Goal: Task Accomplishment & Management: Manage account settings

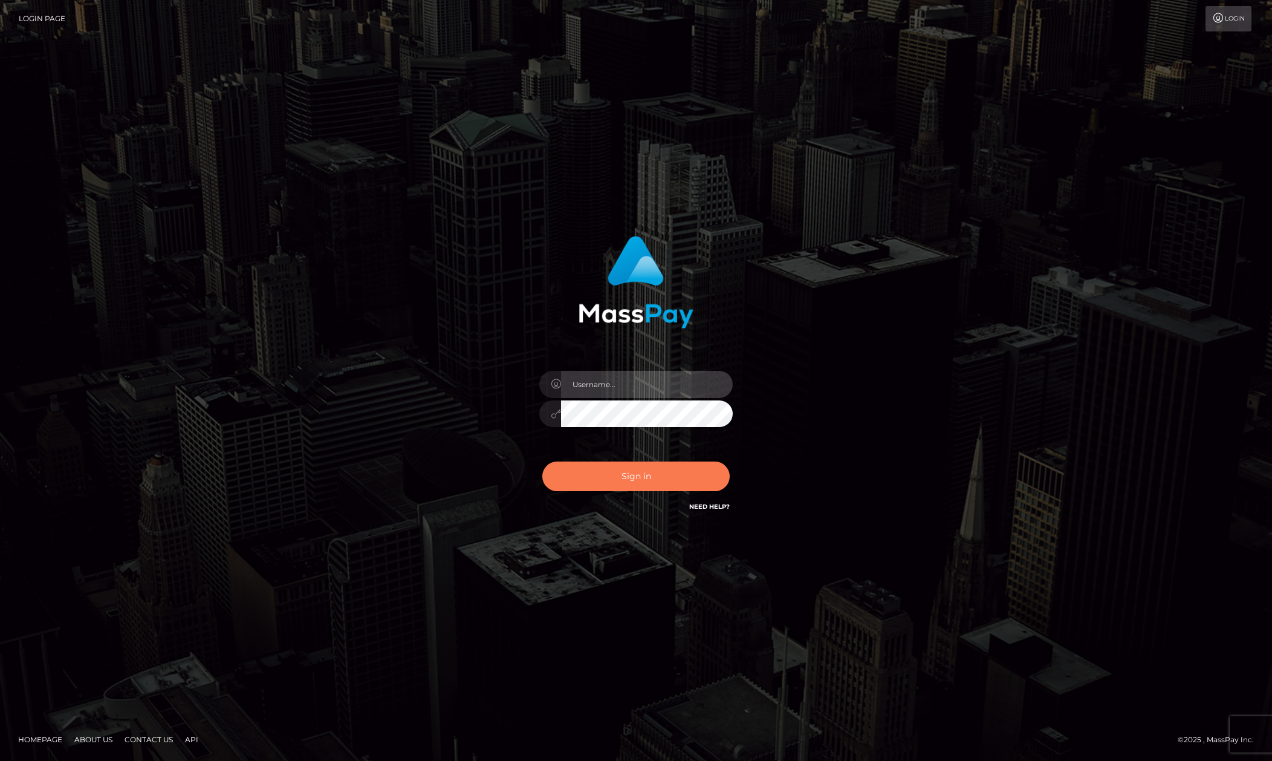
type input "Allen.megabonanza"
click at [622, 481] on button "Sign in" at bounding box center [635, 476] width 187 height 30
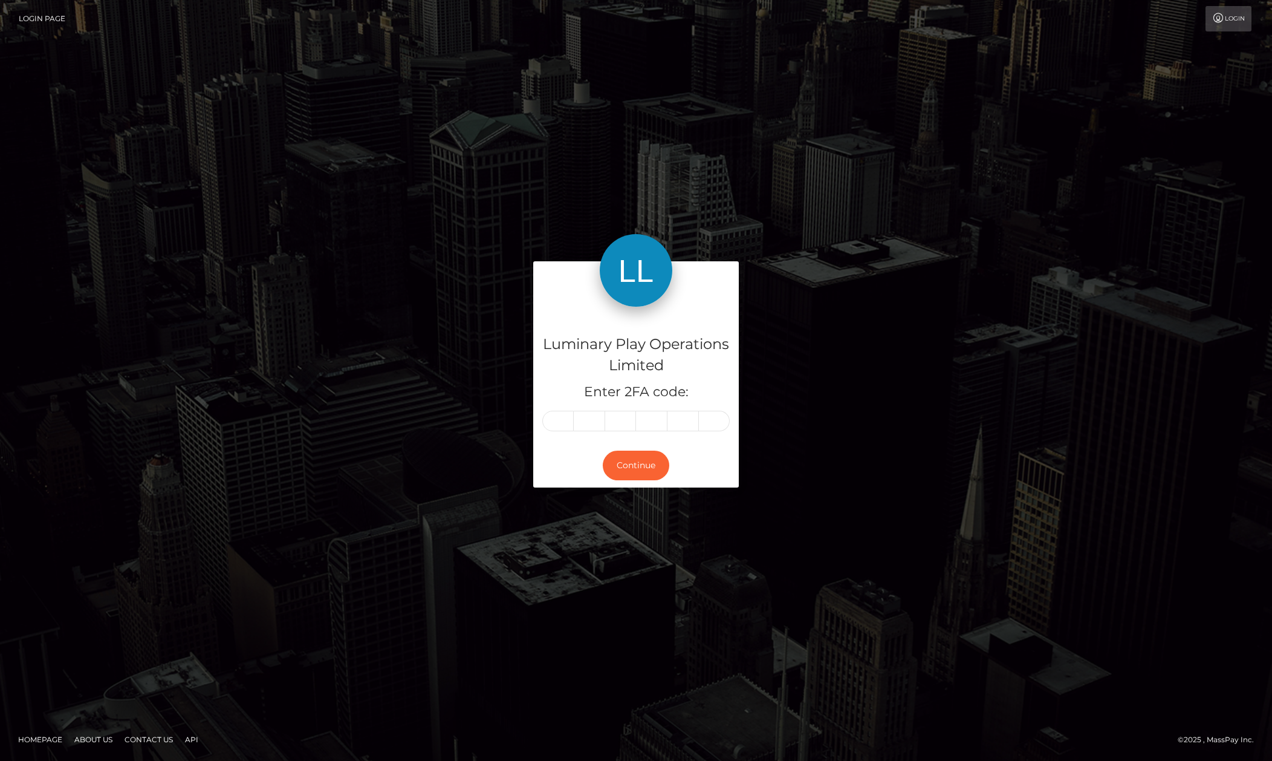
click at [555, 427] on input "text" at bounding box center [557, 421] width 31 height 21
click at [554, 427] on input "text" at bounding box center [557, 421] width 31 height 21
type input "8"
type input "5"
type input "9"
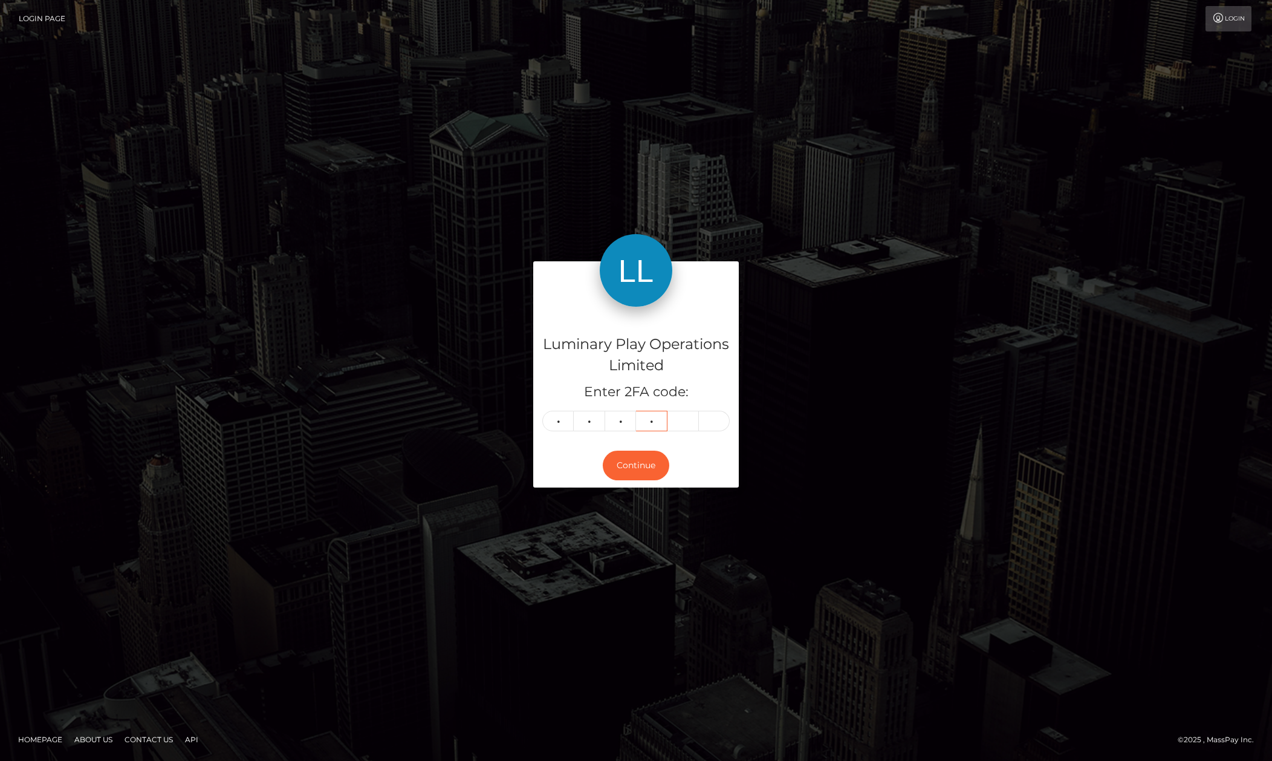
type input "3"
type input "6"
type input "0"
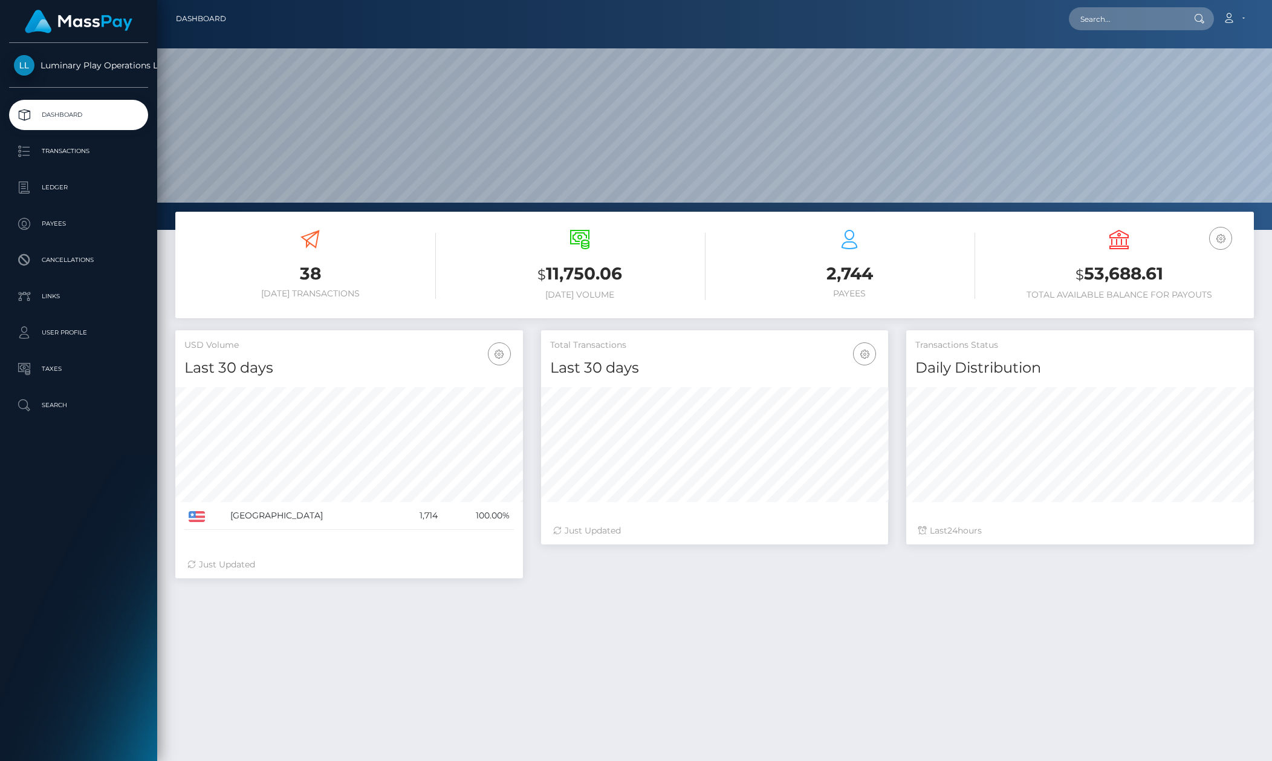
scroll to position [213, 347]
drag, startPoint x: 606, startPoint y: 279, endPoint x: 564, endPoint y: 281, distance: 41.8
click at [555, 281] on h3 "$ 11,750.06" at bounding box center [580, 274] width 252 height 25
click at [733, 291] on h6 "Payees" at bounding box center [850, 293] width 252 height 10
click at [864, 262] on h3 "2,744" at bounding box center [850, 274] width 252 height 24
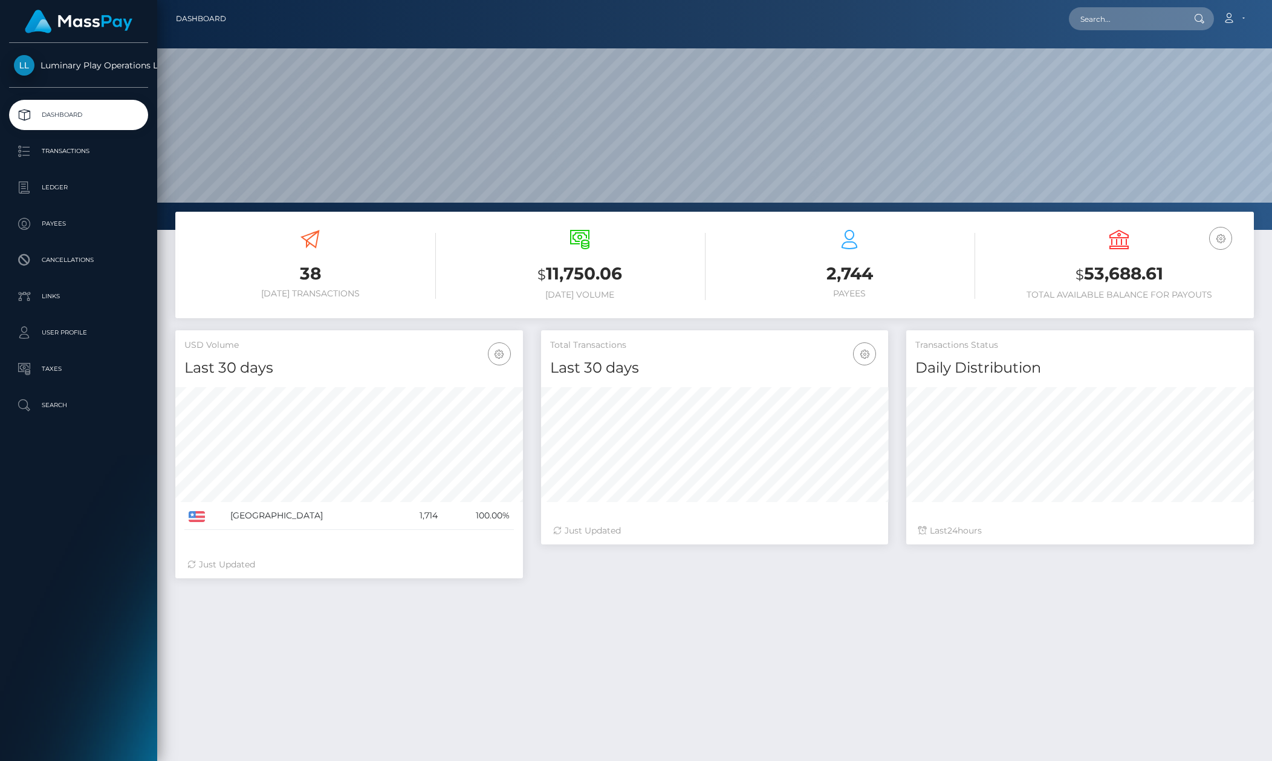
click at [861, 269] on h3 "2,744" at bounding box center [850, 274] width 252 height 24
drag, startPoint x: 861, startPoint y: 269, endPoint x: 1024, endPoint y: 279, distance: 163.0
click at [864, 269] on h3 "2,744" at bounding box center [850, 274] width 252 height 24
click at [1108, 286] on h3 "$ 53,688.61" at bounding box center [1120, 274] width 252 height 25
click at [1050, 270] on h3 "$ 53,688.61" at bounding box center [1120, 274] width 252 height 25
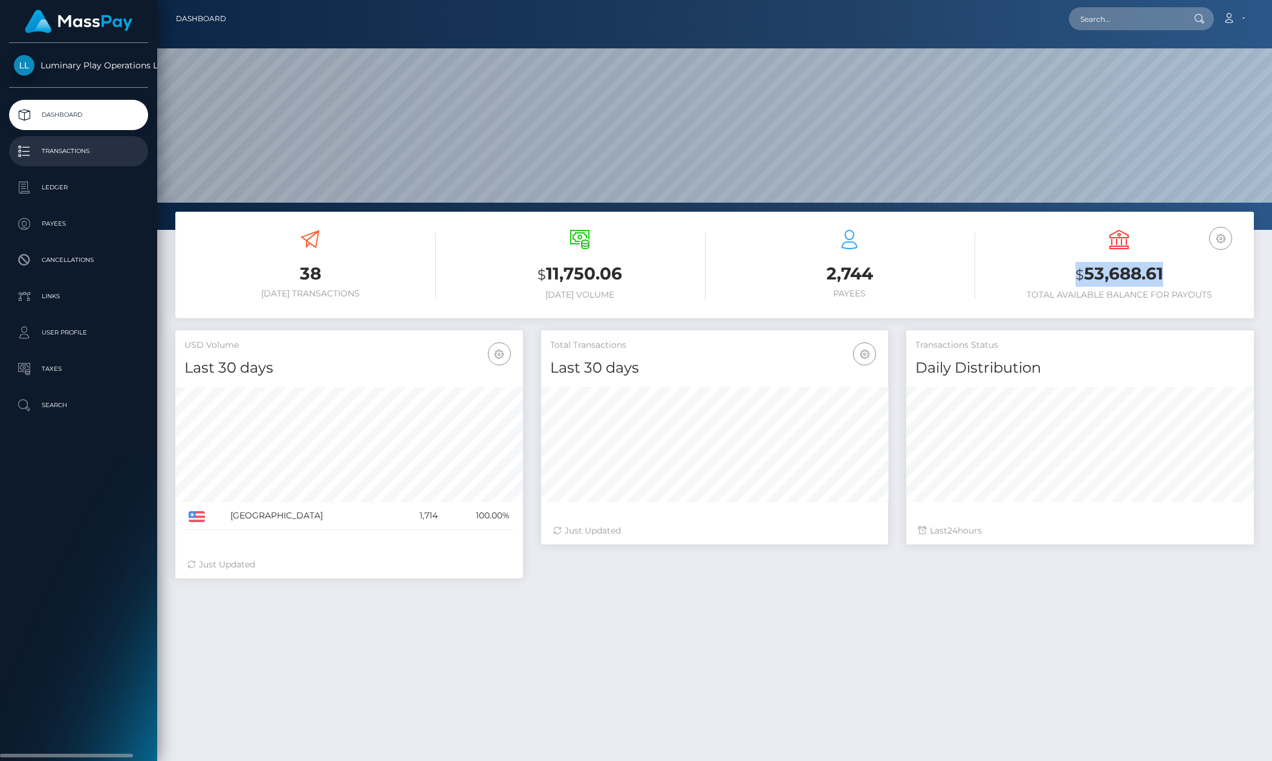
click at [74, 138] on link "Transactions" at bounding box center [78, 151] width 139 height 30
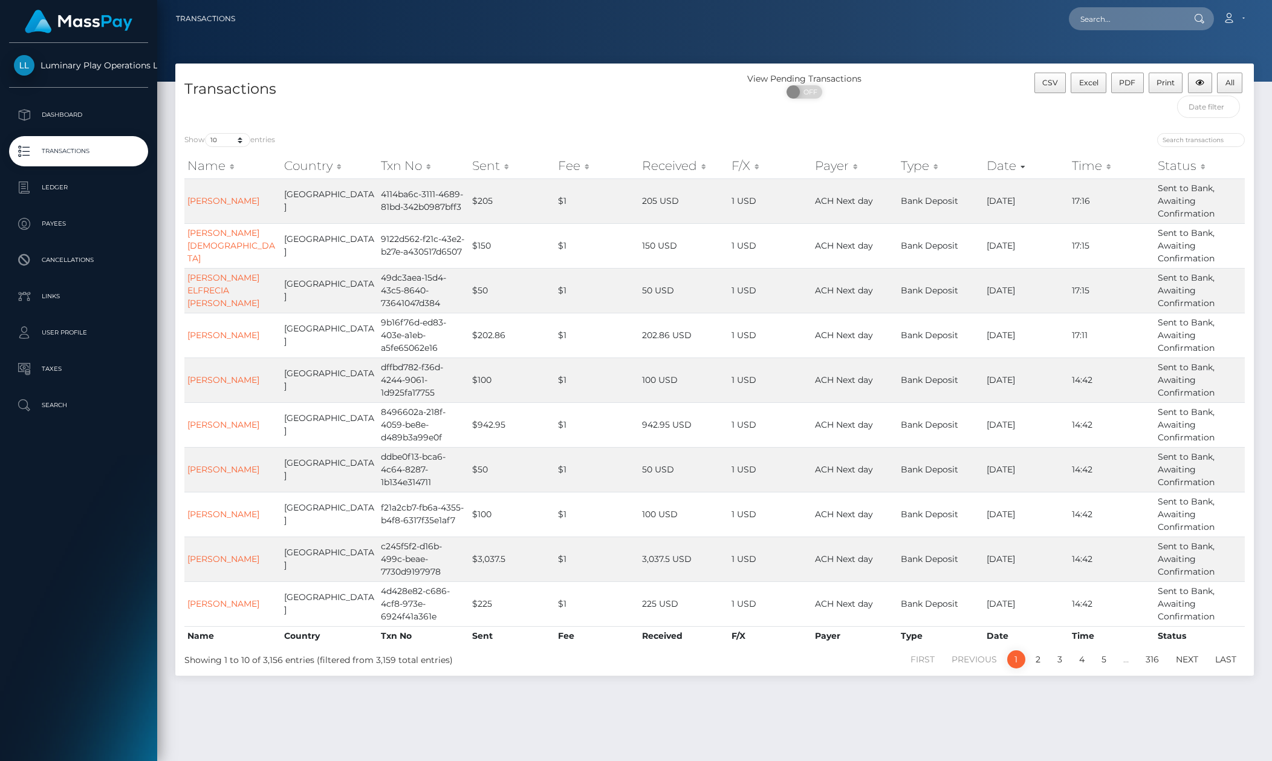
drag, startPoint x: 983, startPoint y: 106, endPoint x: 538, endPoint y: 73, distance: 446.4
click at [982, 106] on div "View Pending Transactions ON OFF" at bounding box center [850, 98] width 270 height 51
drag, startPoint x: 235, startPoint y: 135, endPoint x: 235, endPoint y: 145, distance: 9.7
click at [235, 135] on select "10 25 50 100 250 500 1,000 3,500" at bounding box center [227, 140] width 45 height 14
select select "3500"
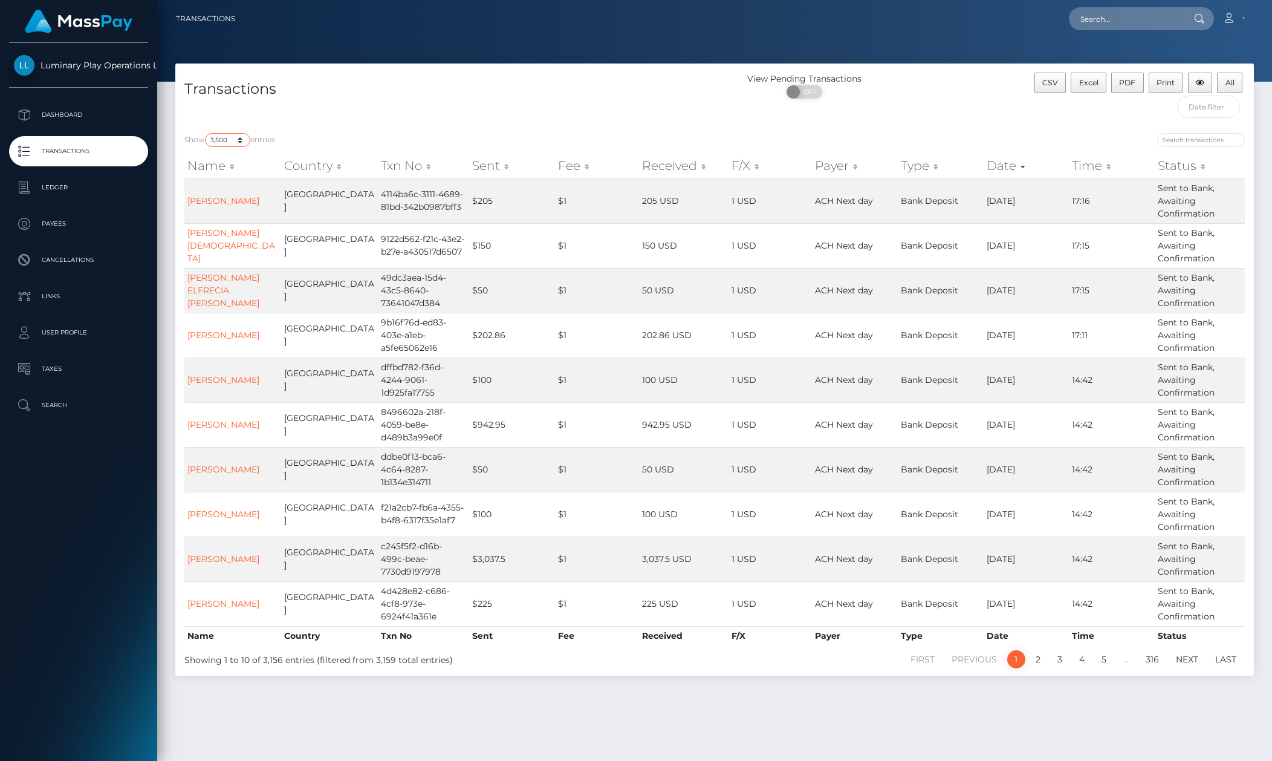
click at [206, 134] on select "10 25 50 100 250 500 1,000 3,500" at bounding box center [227, 140] width 45 height 14
click at [351, 90] on h4 "Transactions" at bounding box center [444, 89] width 521 height 21
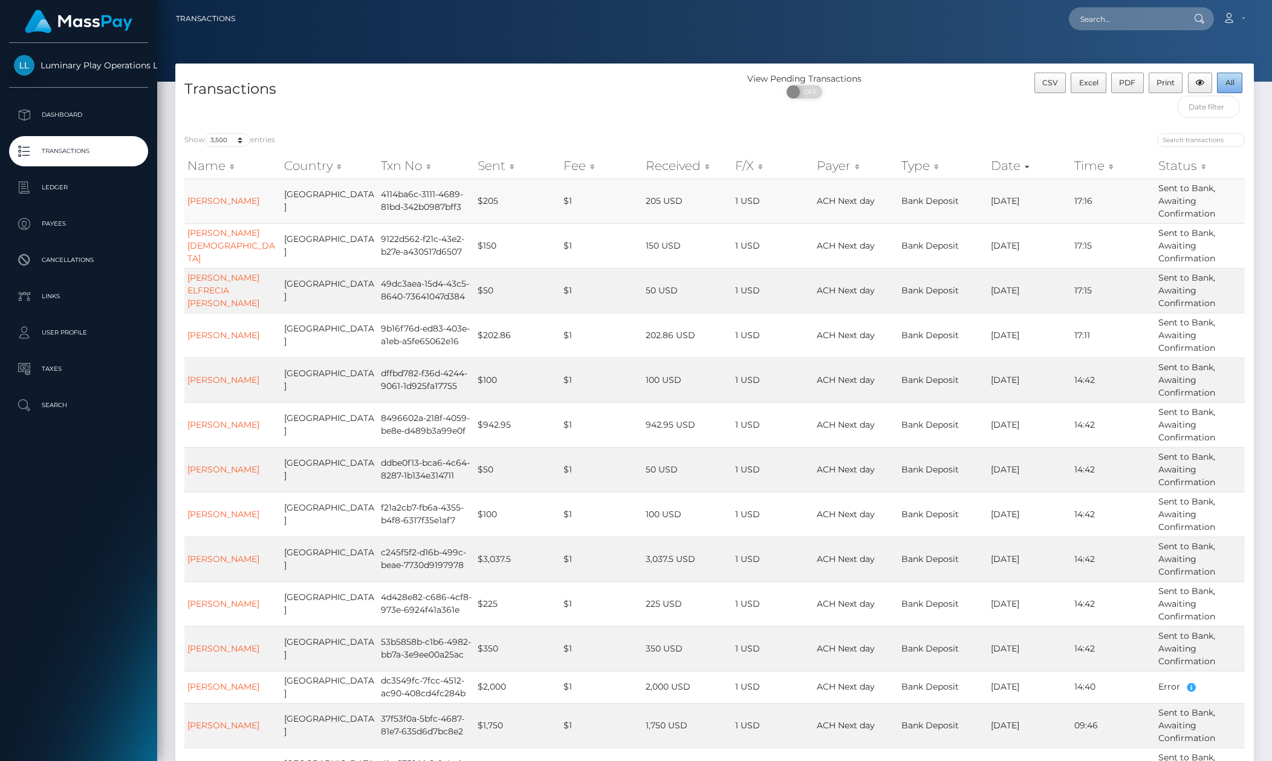
click at [1237, 83] on button "All" at bounding box center [1229, 83] width 25 height 21
click at [889, 116] on div "View Pending Transactions ON OFF" at bounding box center [850, 98] width 270 height 51
drag, startPoint x: 63, startPoint y: 693, endPoint x: 0, endPoint y: 660, distance: 70.9
click at [61, 689] on div "Luminary Play Operations Limited Dashboard Transactions Ledger Payees Cancellat…" at bounding box center [78, 400] width 157 height 715
click at [940, 90] on div "View Pending Transactions ON OFF" at bounding box center [850, 89] width 270 height 32
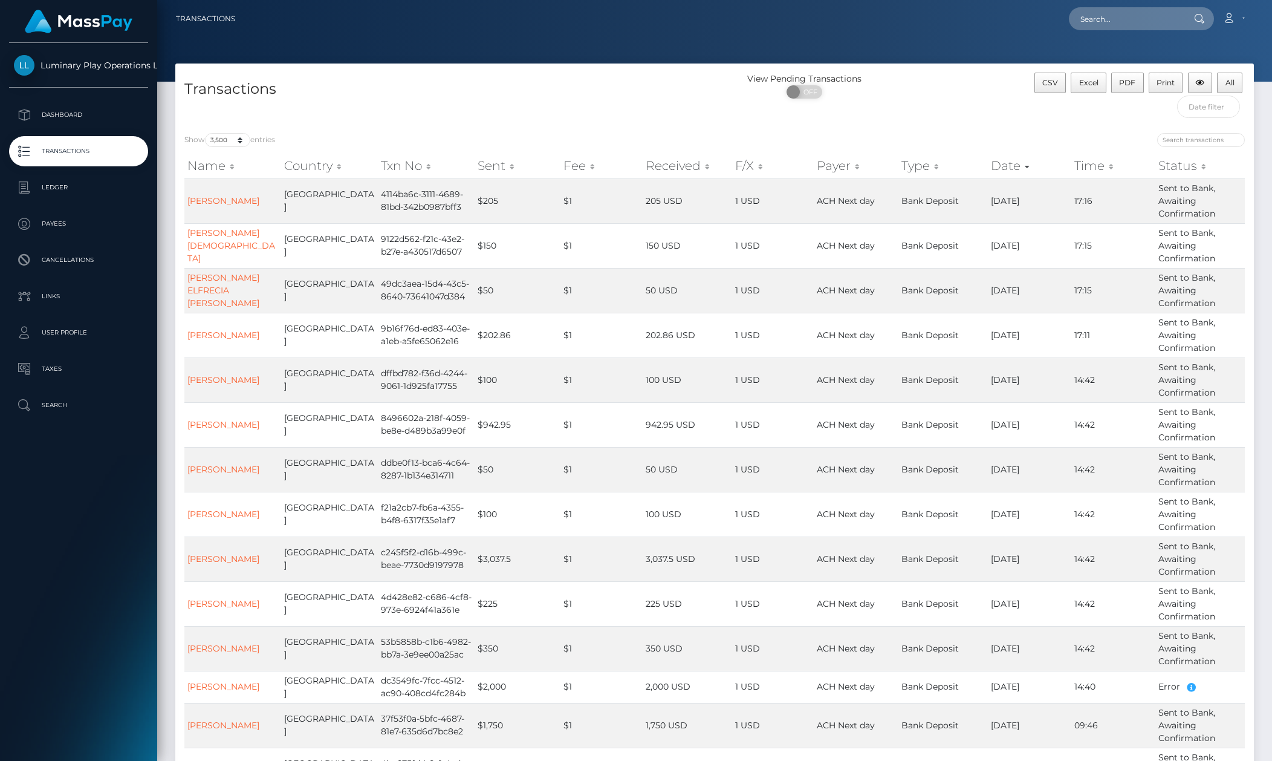
click at [941, 90] on div "View Pending Transactions ON OFF" at bounding box center [850, 89] width 270 height 32
click at [913, 154] on th "Type" at bounding box center [944, 166] width 90 height 24
